Goal: Transaction & Acquisition: Purchase product/service

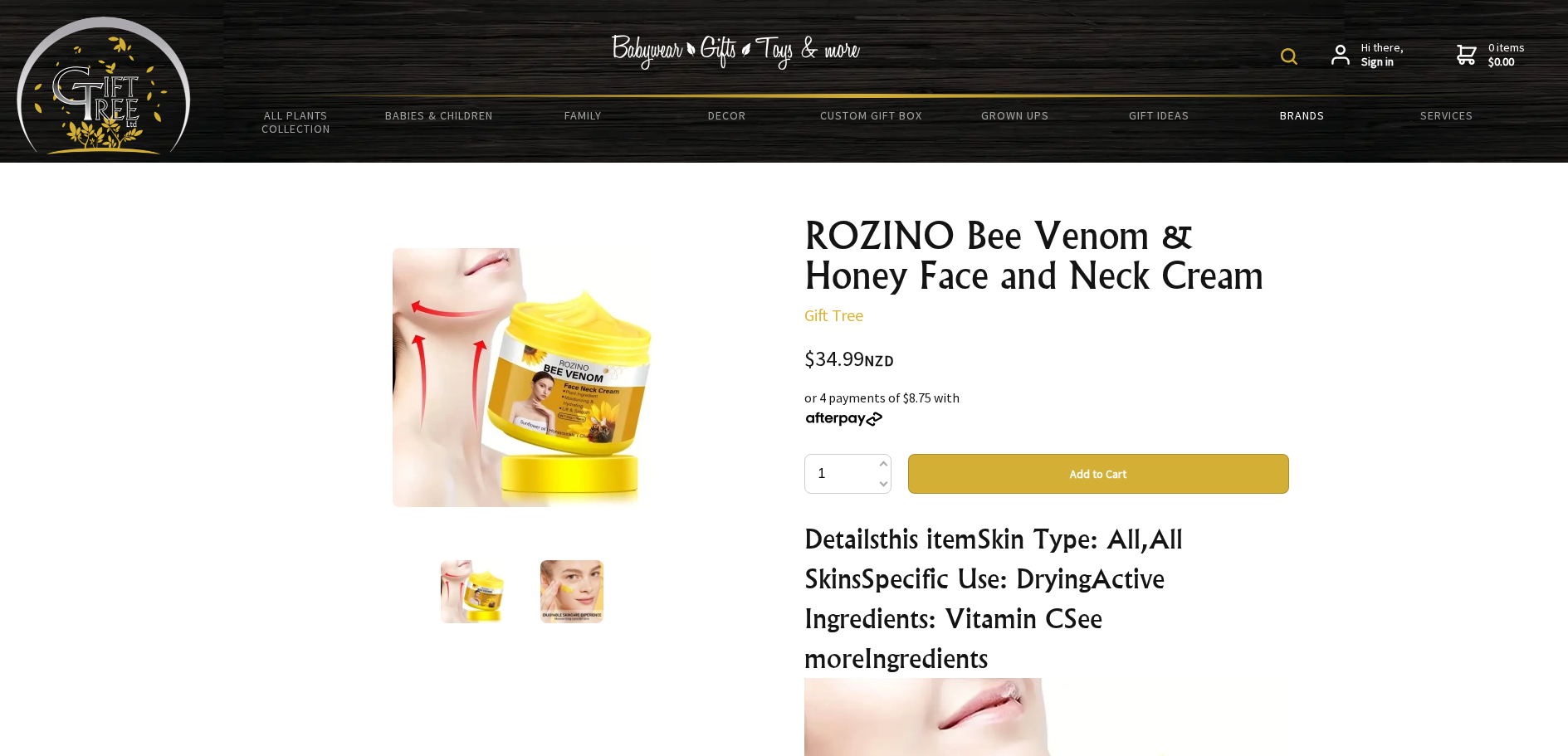
click at [1298, 116] on link "Brands" at bounding box center [1302, 116] width 144 height 35
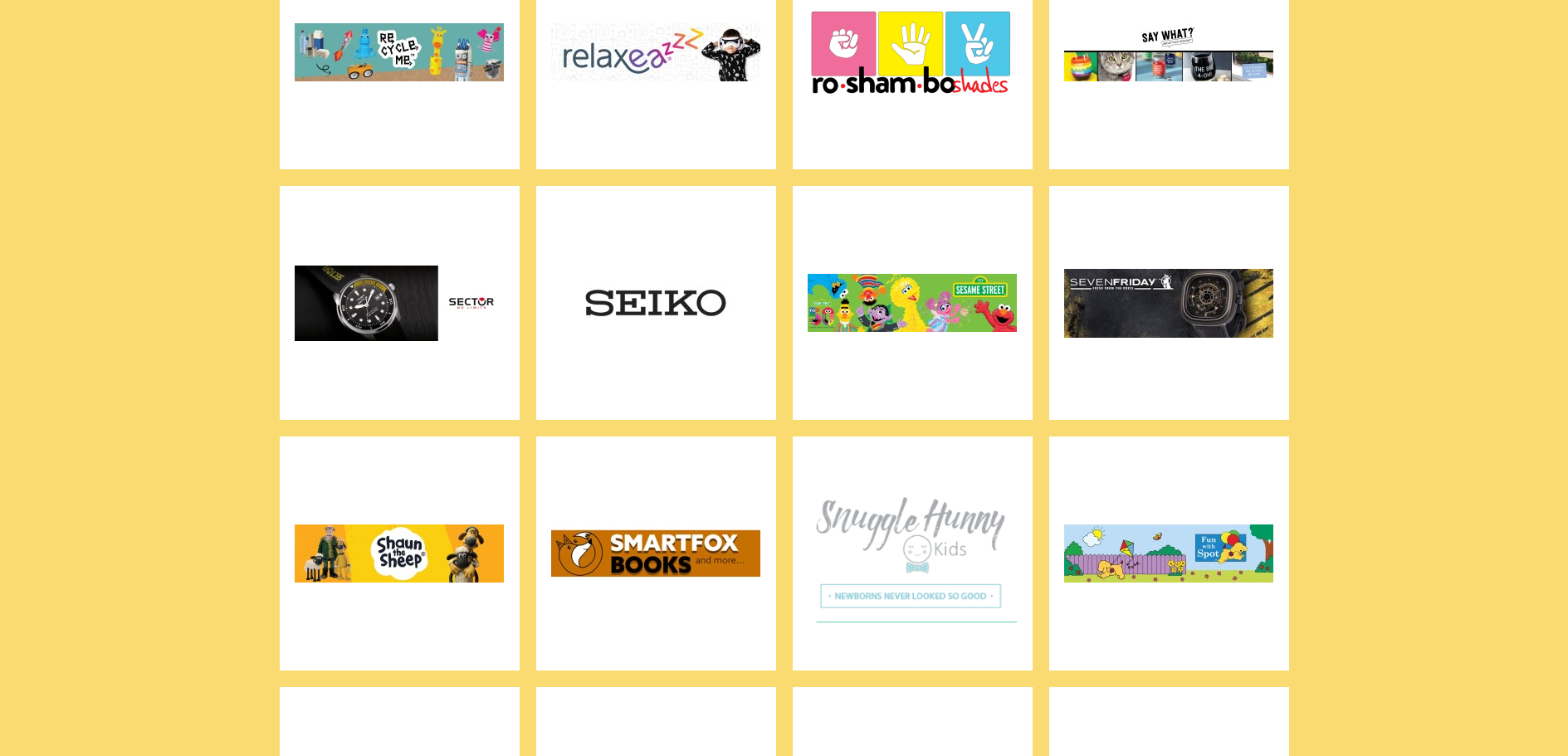
scroll to position [7028, 0]
